Goal: Task Accomplishment & Management: Complete application form

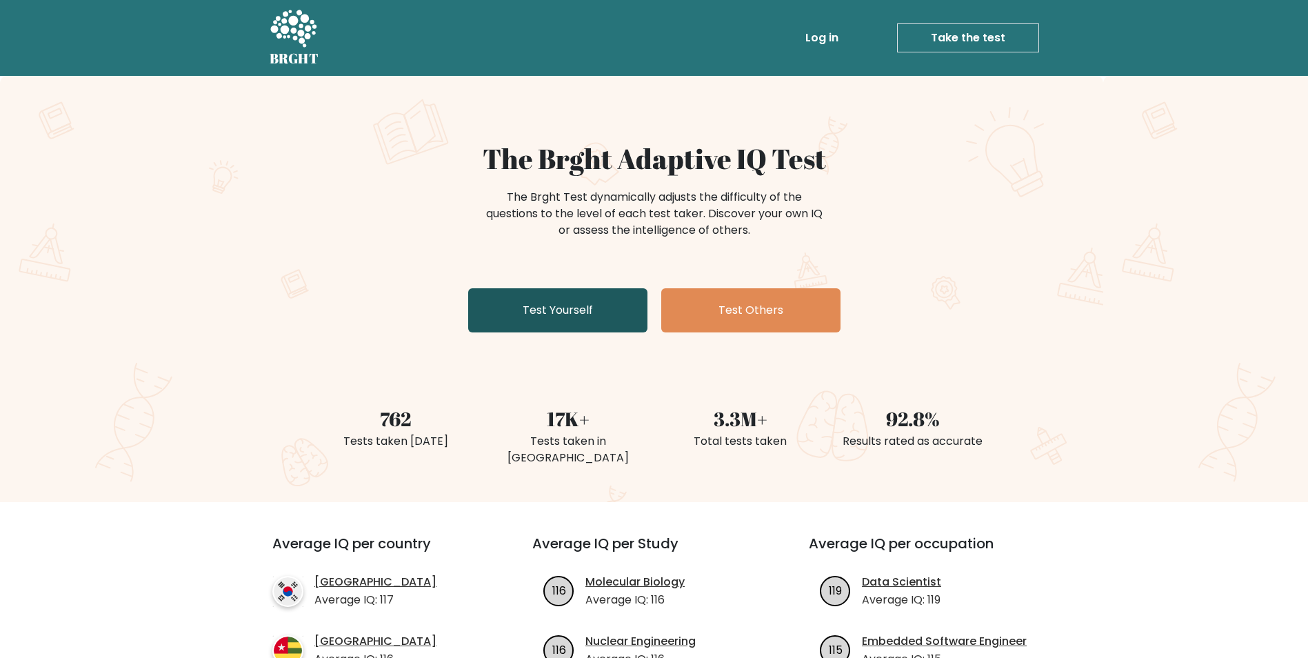
click at [533, 303] on link "Test Yourself" at bounding box center [557, 310] width 179 height 44
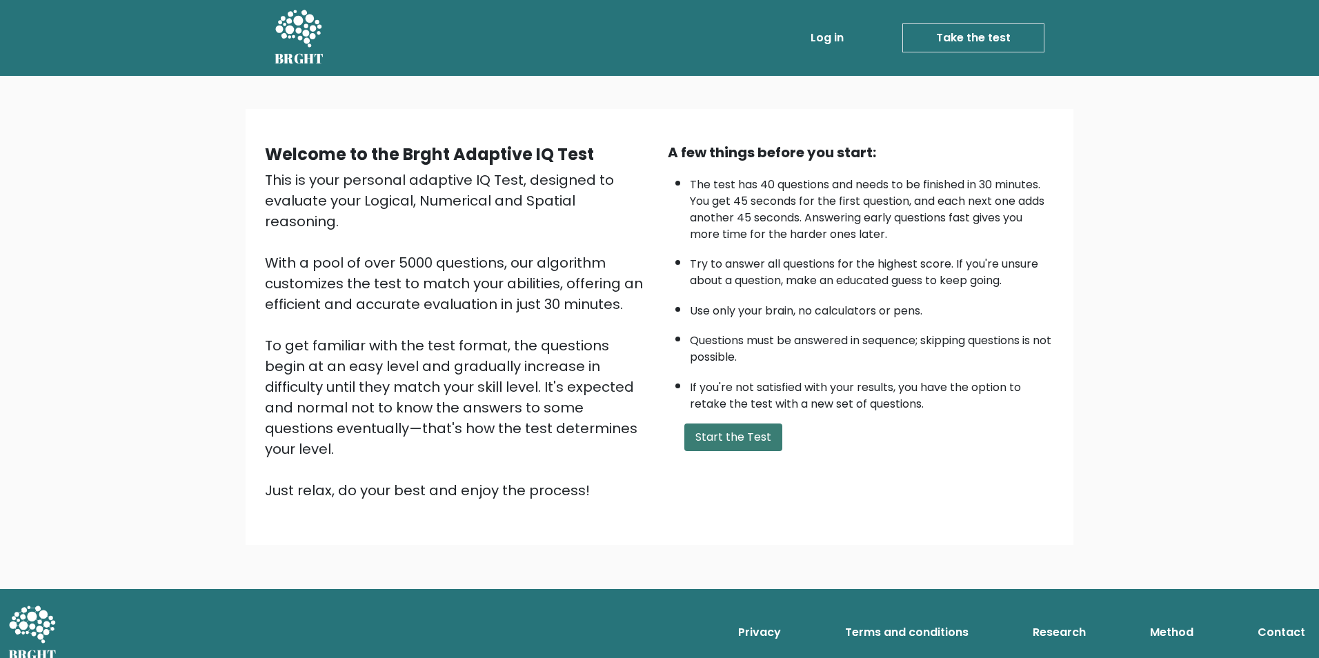
click at [749, 448] on button "Start the Test" at bounding box center [733, 437] width 98 height 28
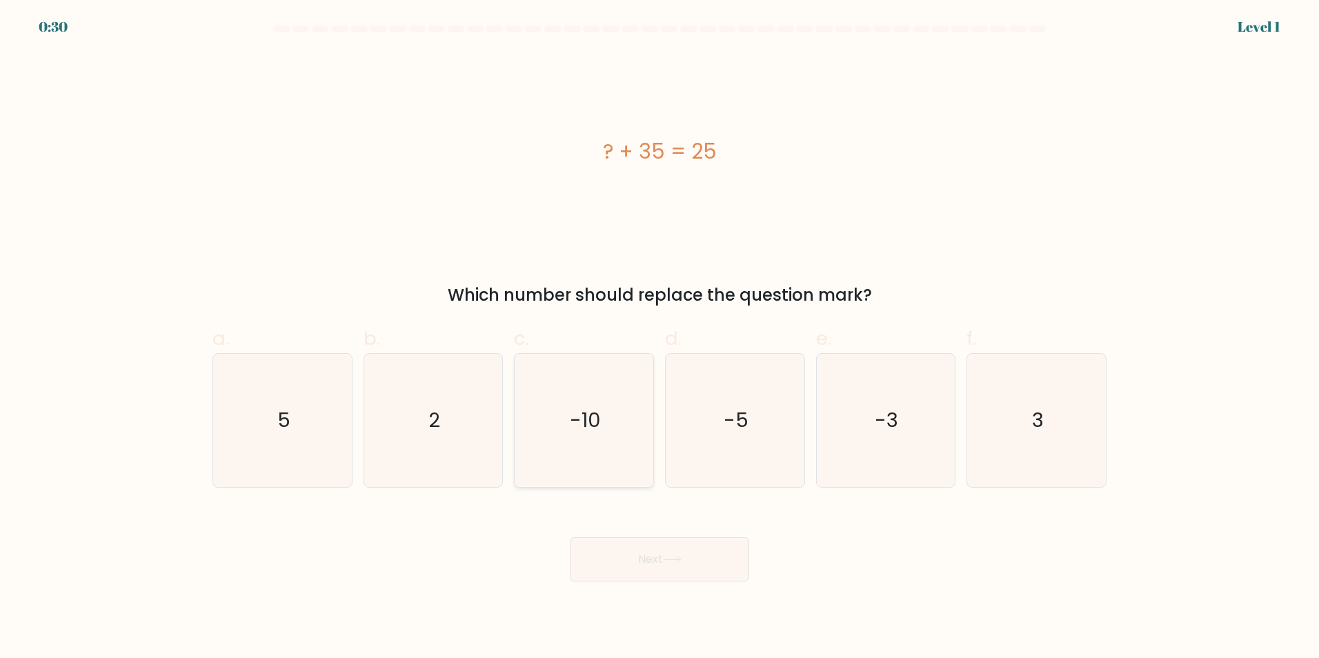
click at [605, 417] on icon "-10" at bounding box center [583, 420] width 133 height 133
click at [659, 338] on input "c. -10" at bounding box center [659, 333] width 1 height 9
radio input "true"
click at [661, 558] on button "Next" at bounding box center [659, 559] width 179 height 44
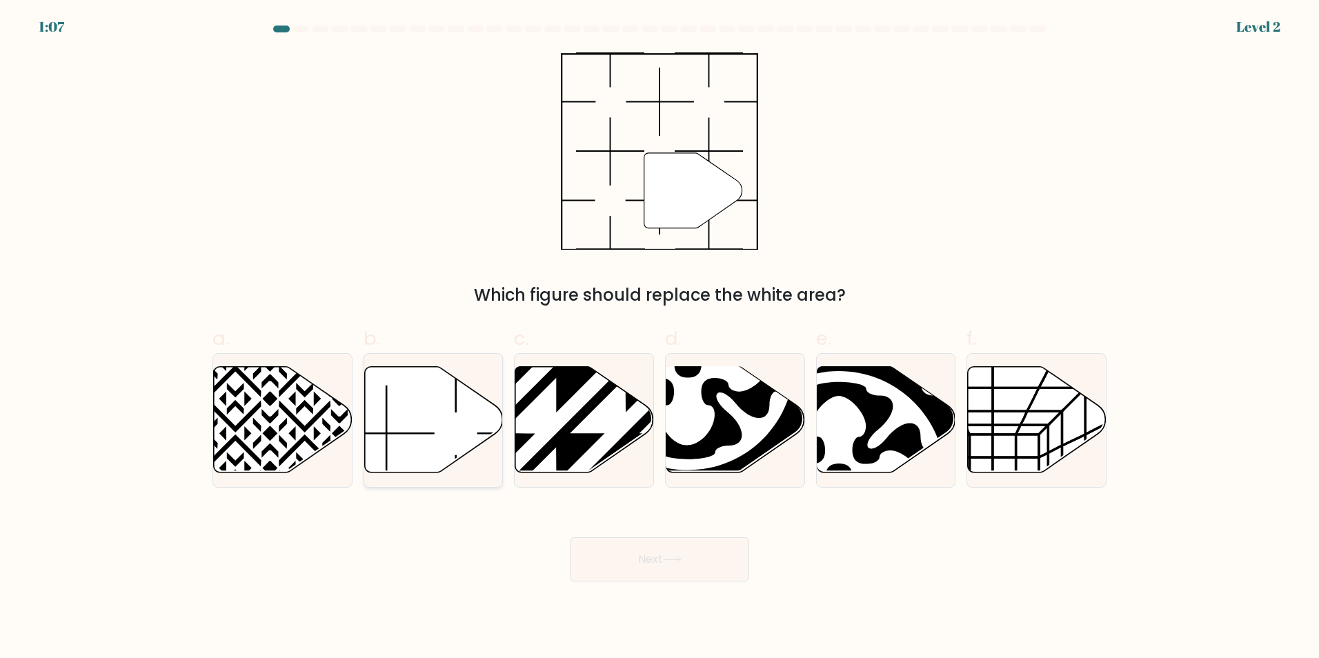
click at [406, 446] on icon at bounding box center [433, 419] width 139 height 106
click at [659, 338] on input "b." at bounding box center [659, 333] width 1 height 9
radio input "true"
click at [657, 561] on button "Next" at bounding box center [659, 559] width 179 height 44
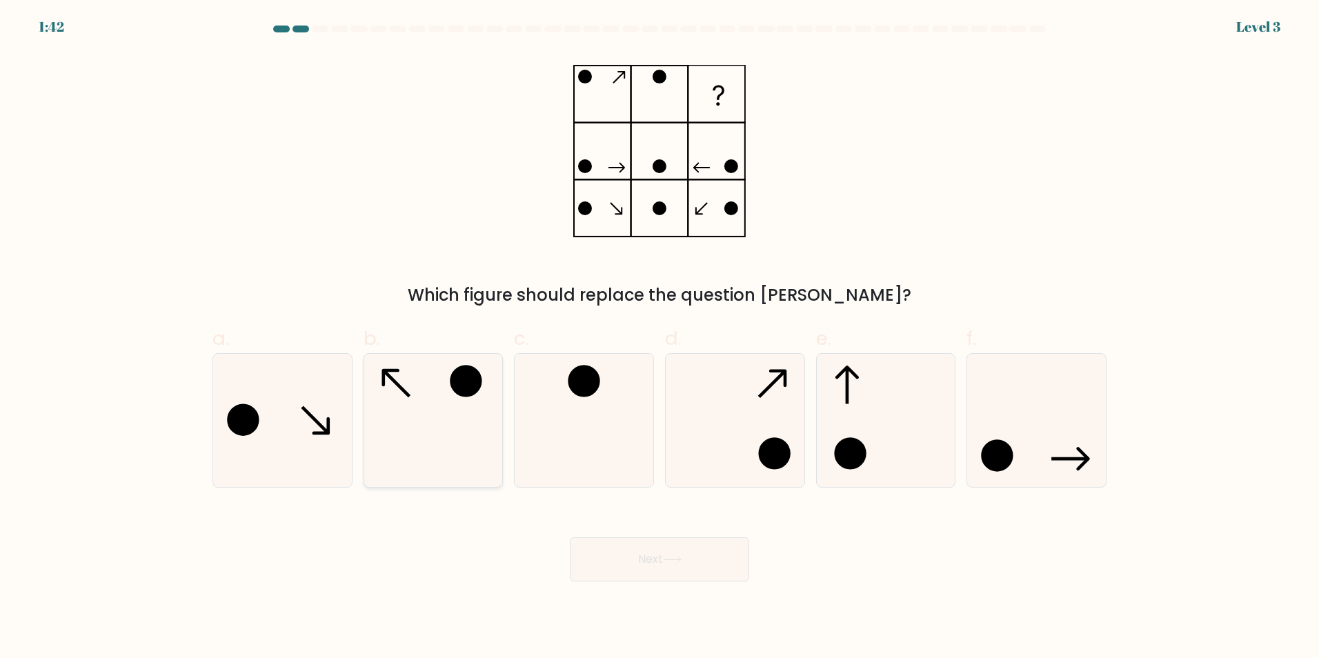
click at [371, 439] on icon at bounding box center [432, 420] width 133 height 133
click at [659, 338] on input "b." at bounding box center [659, 333] width 1 height 9
radio input "true"
click at [717, 548] on button "Next" at bounding box center [659, 559] width 179 height 44
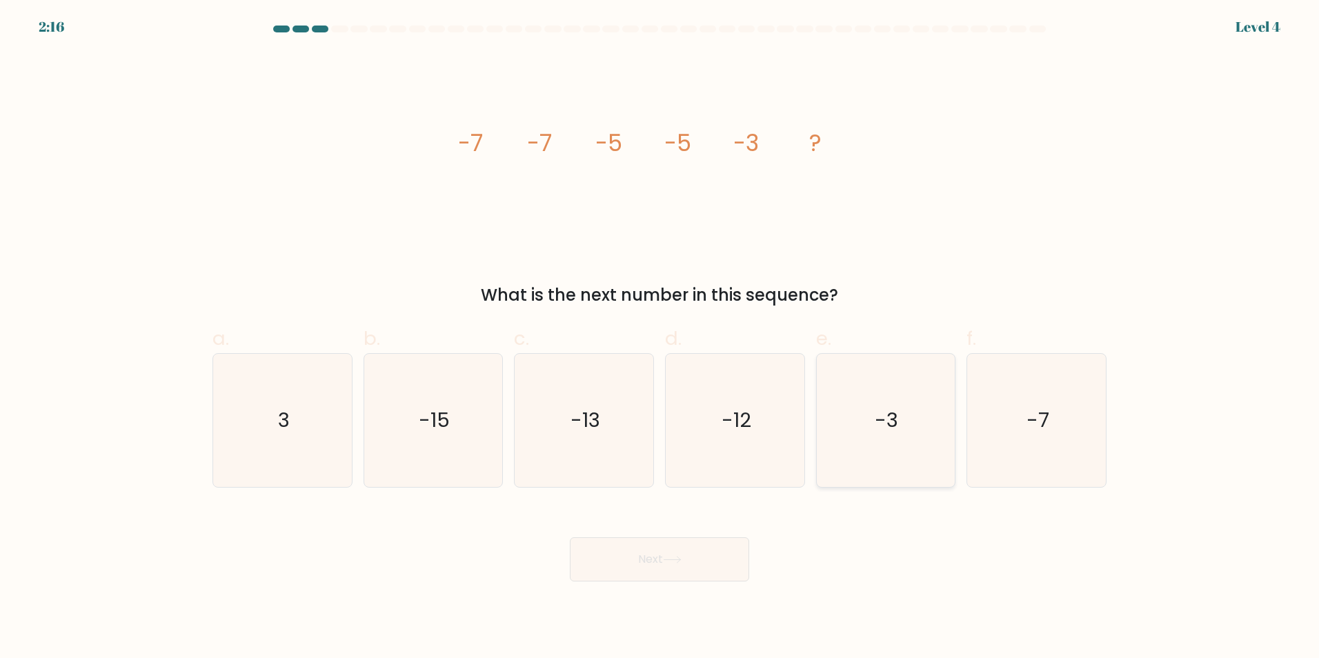
click at [868, 448] on icon "-3" at bounding box center [885, 420] width 133 height 133
click at [660, 338] on input "e. -3" at bounding box center [659, 333] width 1 height 9
radio input "true"
click at [710, 565] on button "Next" at bounding box center [659, 559] width 179 height 44
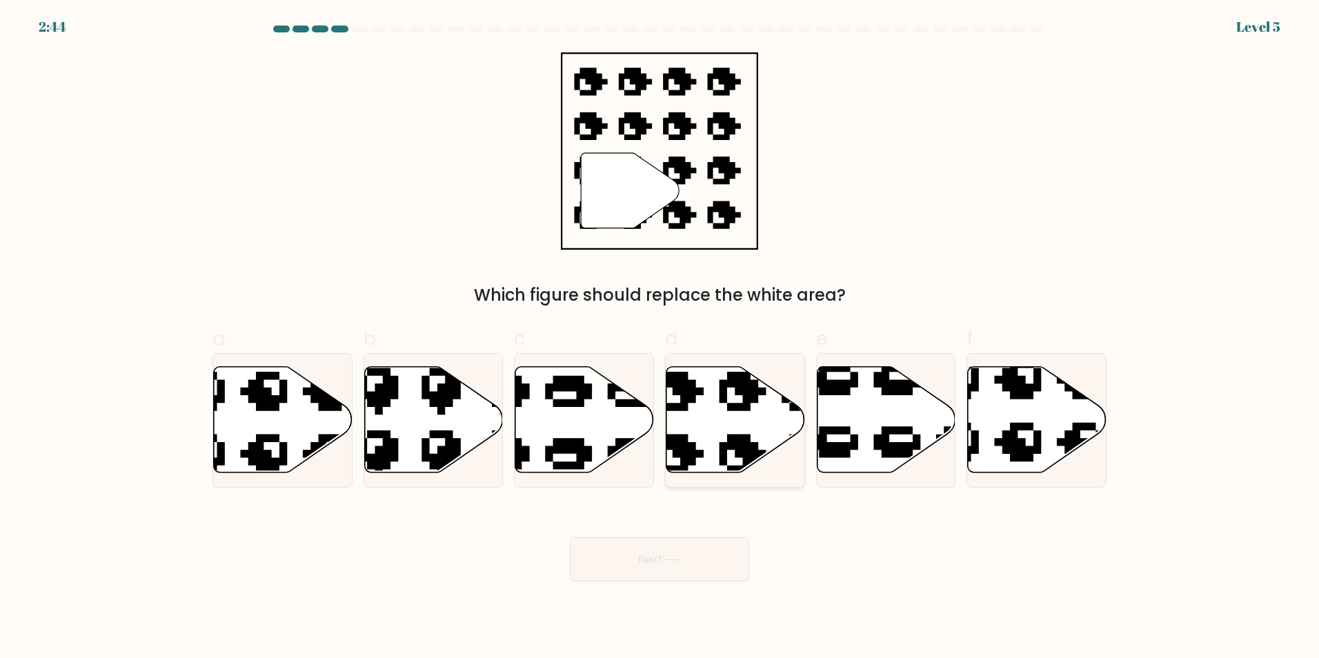
click at [747, 444] on icon at bounding box center [774, 360] width 235 height 228
click at [660, 338] on input "d." at bounding box center [659, 333] width 1 height 9
radio input "true"
click at [705, 560] on button "Next" at bounding box center [659, 559] width 179 height 44
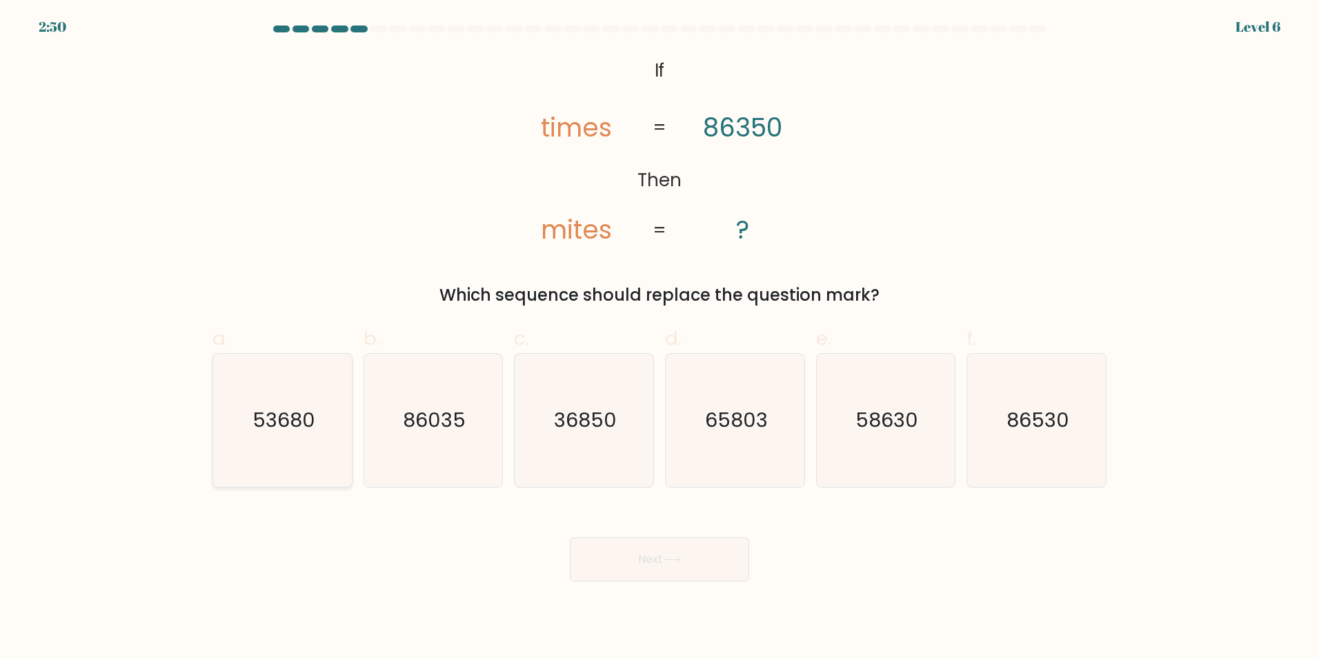
click at [266, 420] on text "53680" at bounding box center [283, 420] width 63 height 28
click at [659, 338] on input "a. 53680" at bounding box center [659, 333] width 1 height 9
radio input "true"
click at [690, 565] on button "Next" at bounding box center [659, 559] width 179 height 44
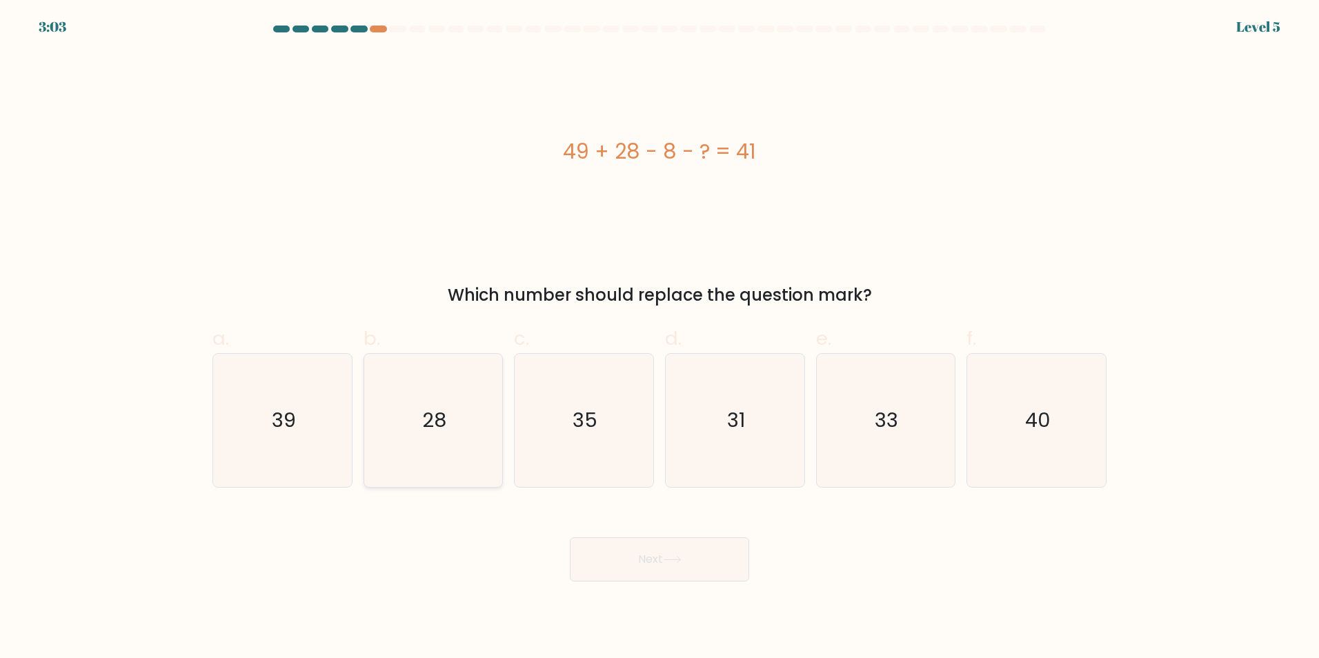
click at [442, 449] on icon "28" at bounding box center [432, 420] width 133 height 133
click at [659, 338] on input "b. 28" at bounding box center [659, 333] width 1 height 9
radio input "true"
click at [673, 570] on button "Next" at bounding box center [659, 559] width 179 height 44
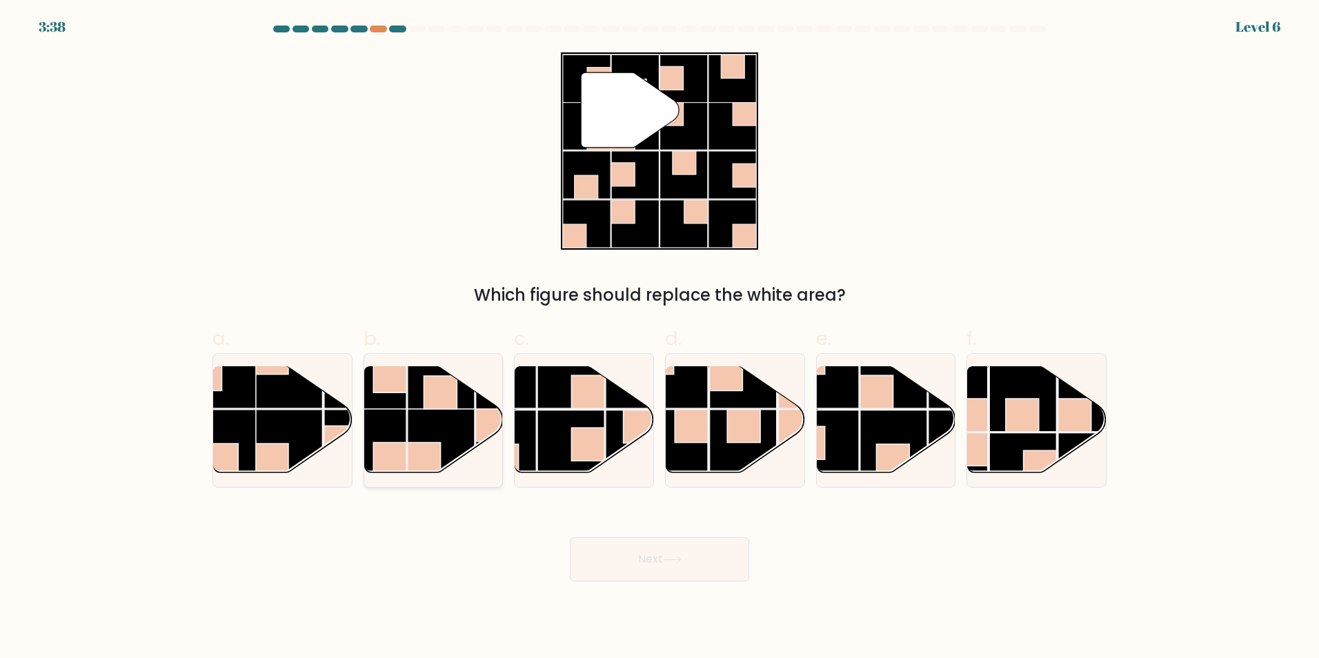
click at [410, 415] on rect at bounding box center [442, 442] width 68 height 68
click at [659, 338] on input "b." at bounding box center [659, 333] width 1 height 9
radio input "true"
click at [679, 566] on button "Next" at bounding box center [659, 559] width 179 height 44
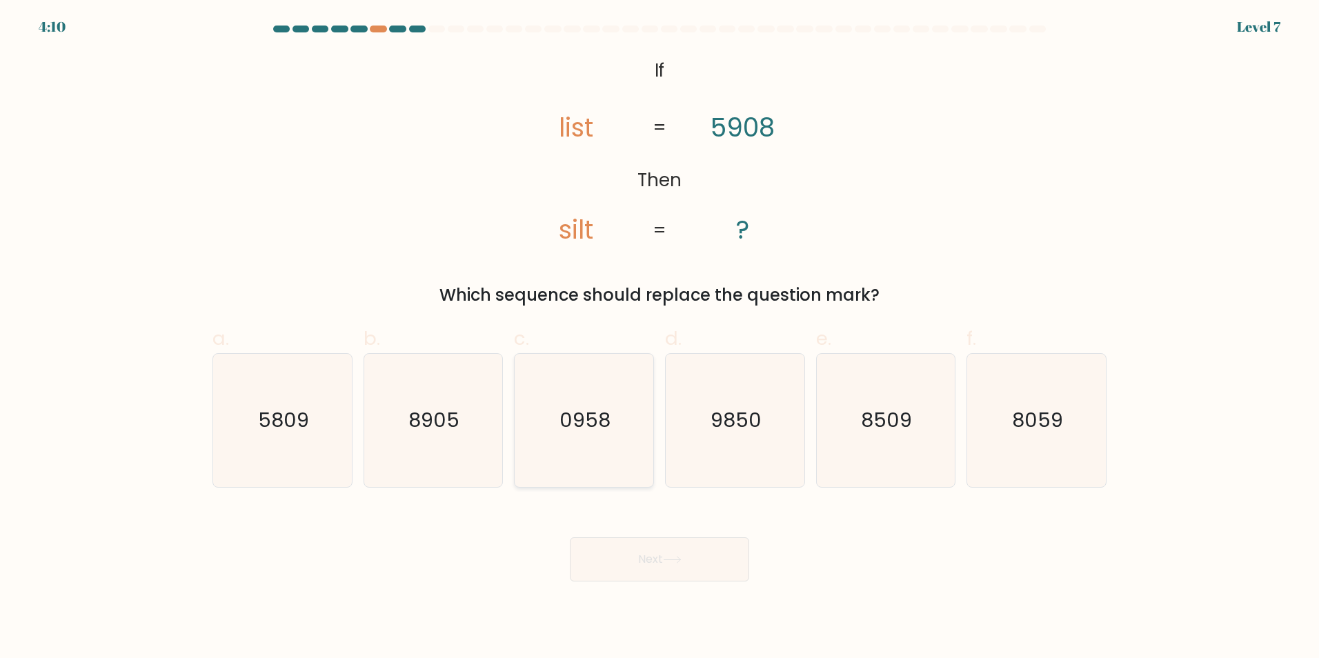
click at [601, 422] on text "0958" at bounding box center [585, 420] width 51 height 28
click at [659, 338] on input "c. 0958" at bounding box center [659, 333] width 1 height 9
radio input "true"
click at [674, 570] on button "Next" at bounding box center [659, 559] width 179 height 44
